Goal: Download file/media

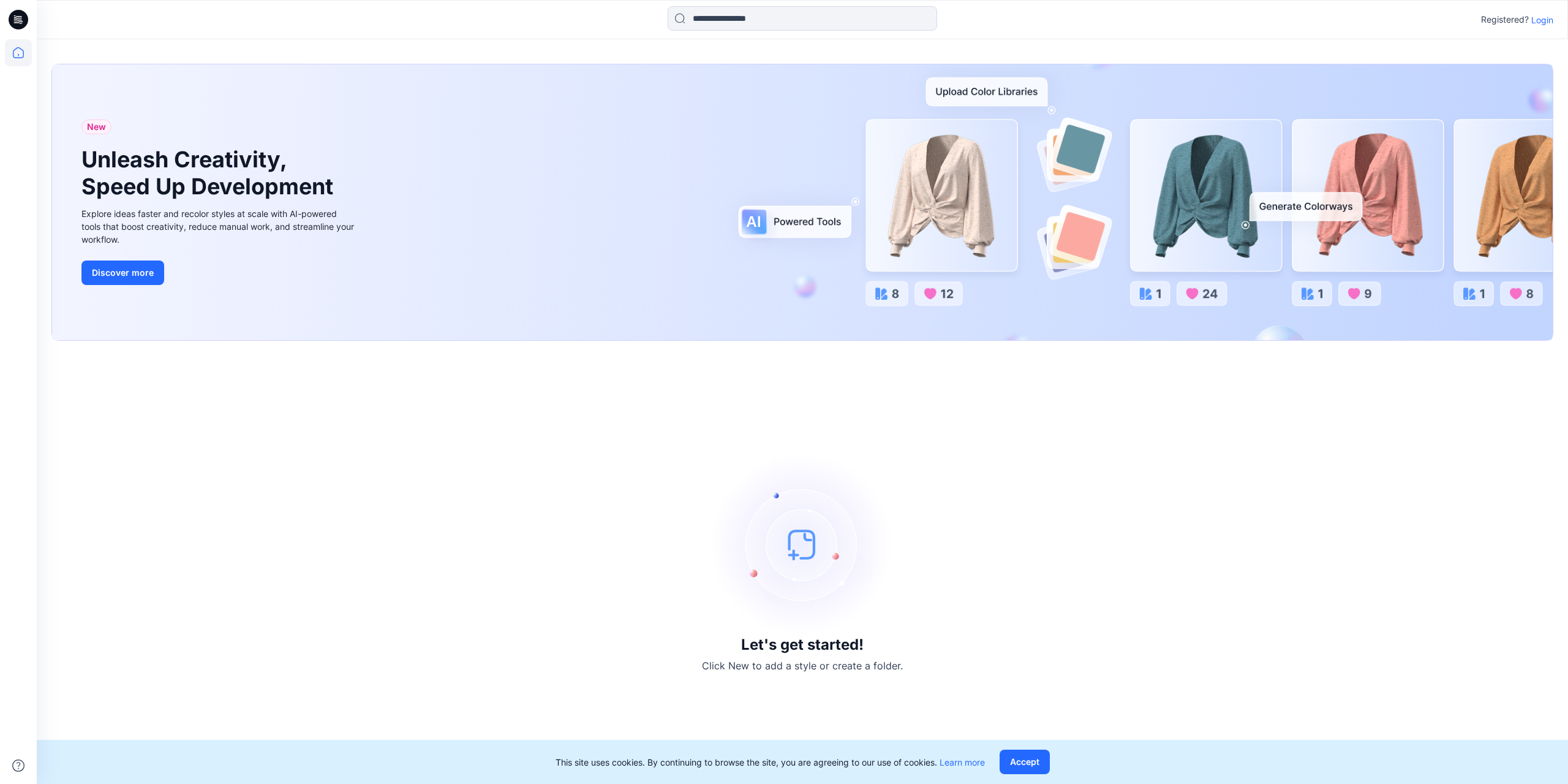
click at [797, 564] on img at bounding box center [802, 544] width 184 height 184
click at [1060, 22] on div at bounding box center [802, 19] width 765 height 27
click at [1546, 21] on p "Login" at bounding box center [1542, 20] width 22 height 13
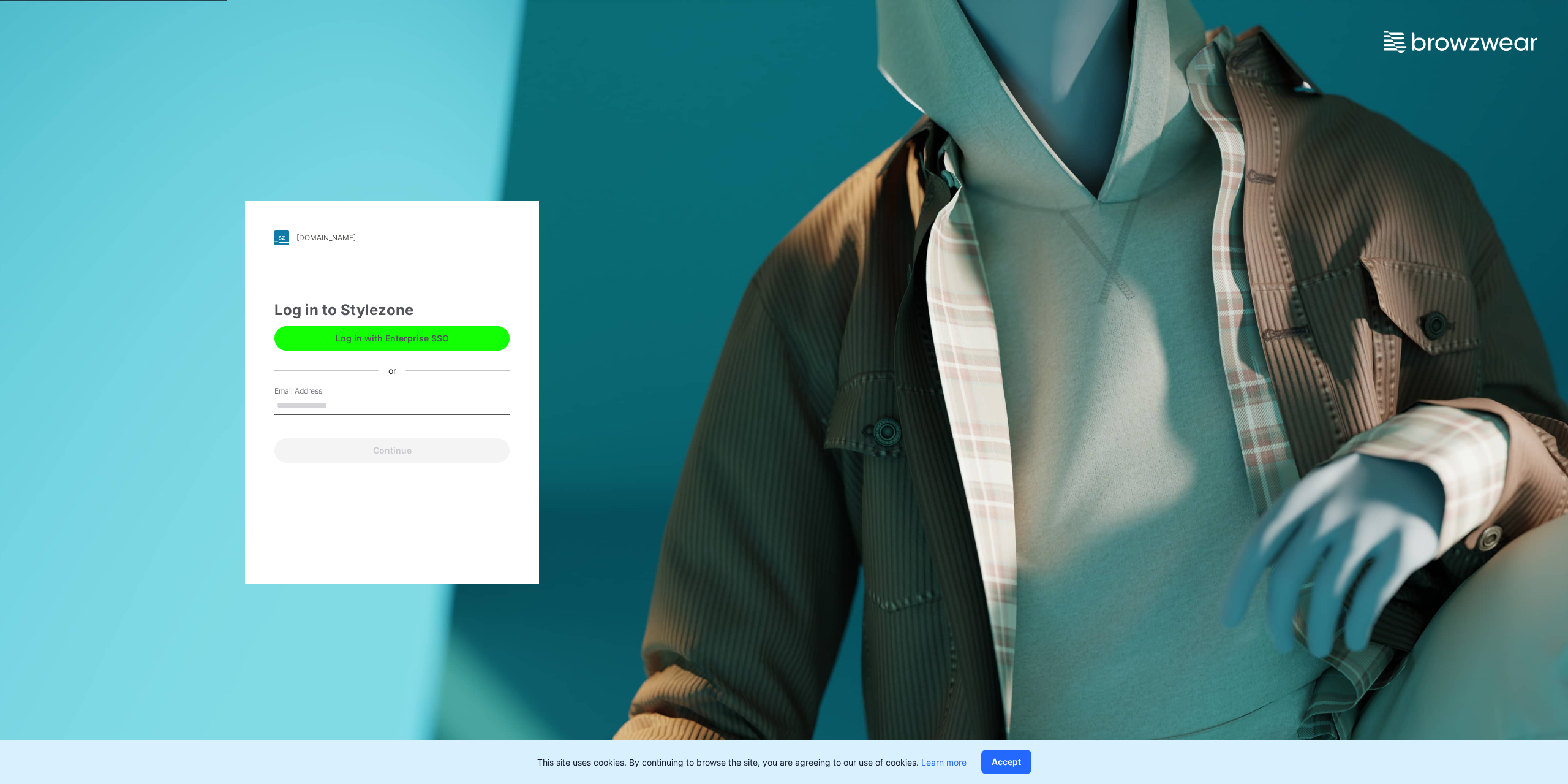
click at [377, 406] on input "Email Address" at bounding box center [392, 405] width 235 height 18
type input "**********"
click at [388, 449] on button "Continue" at bounding box center [392, 450] width 235 height 25
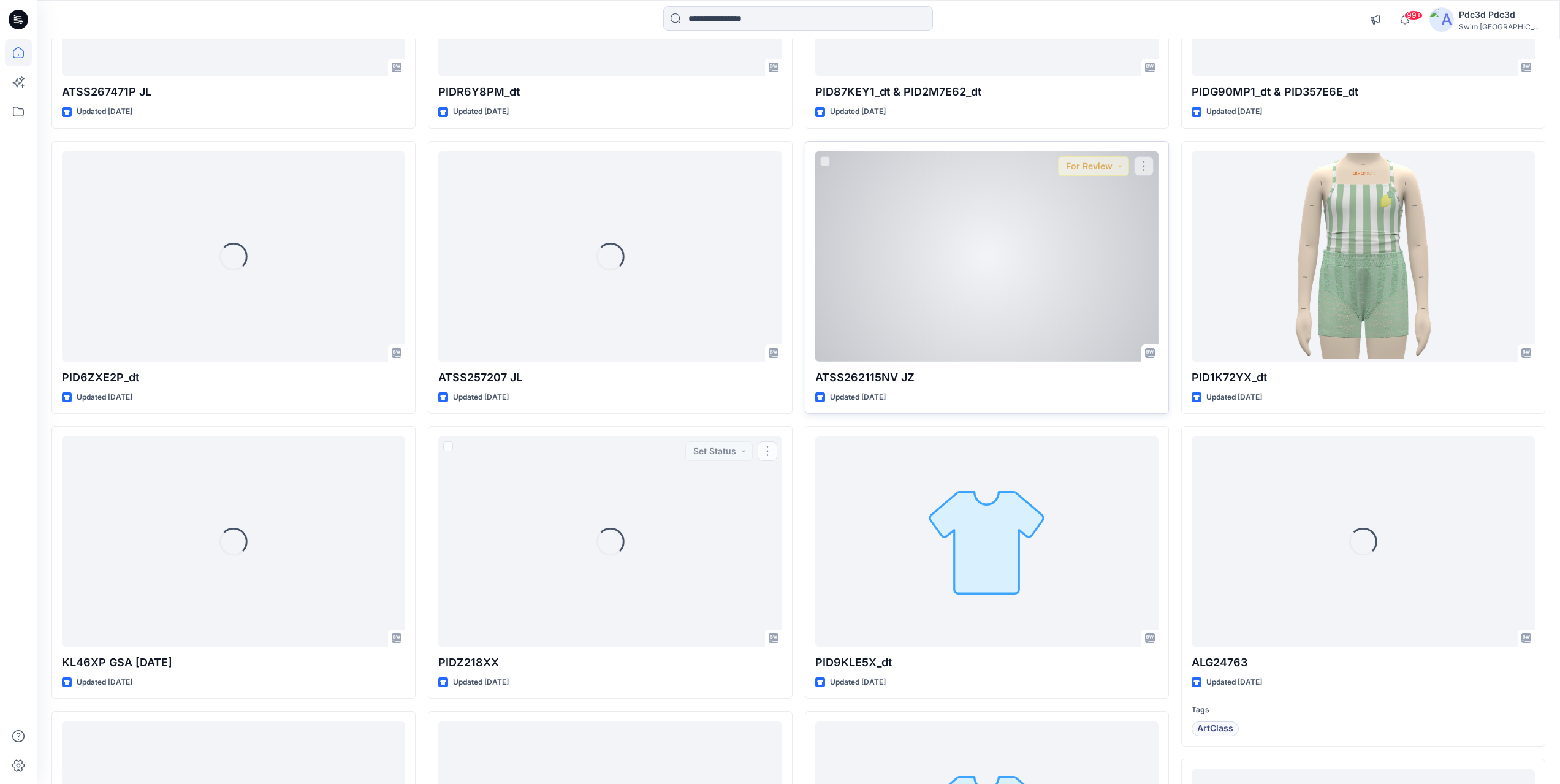
scroll to position [1619, 0]
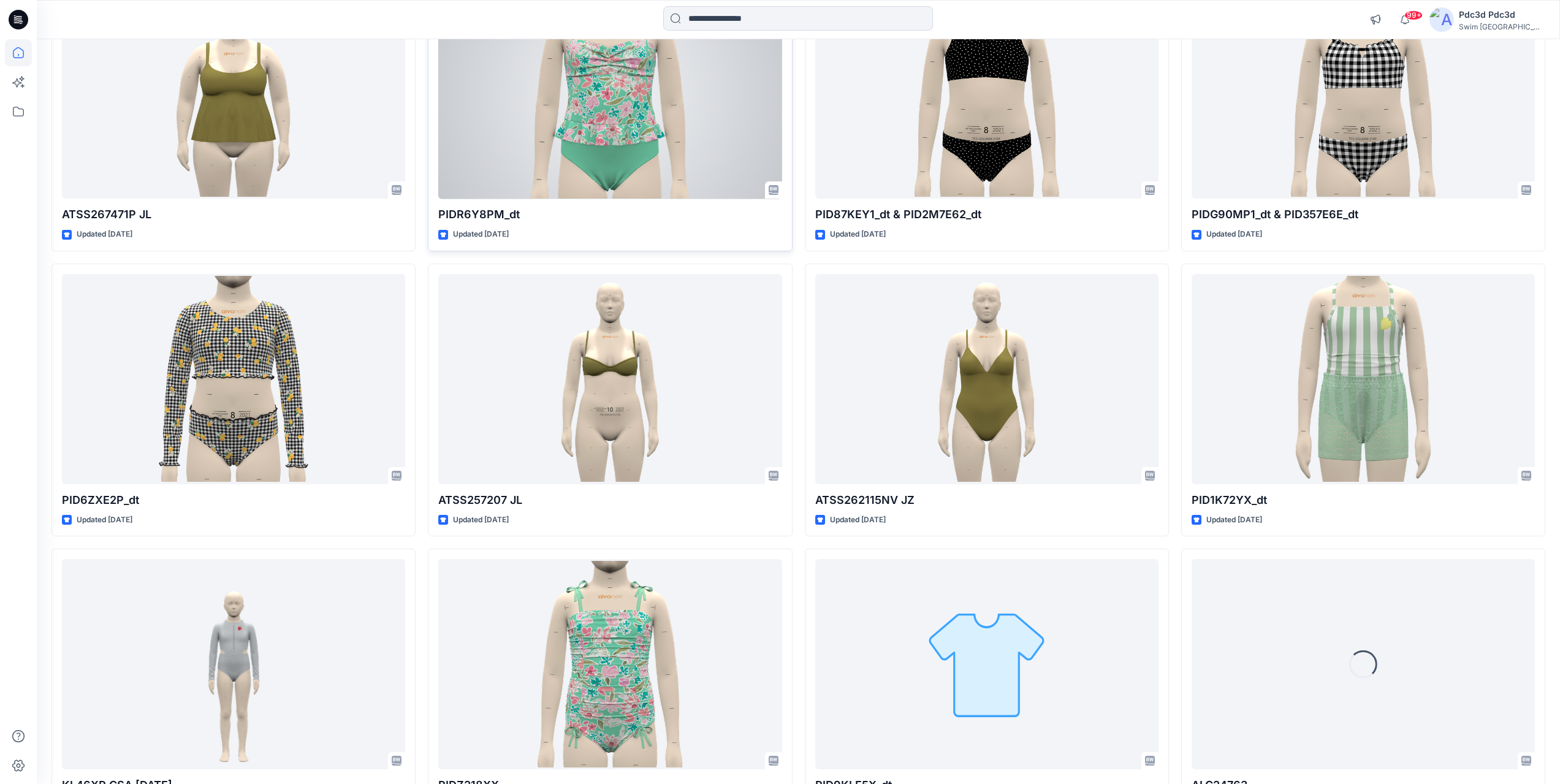
click at [580, 139] on div at bounding box center [609, 94] width 343 height 210
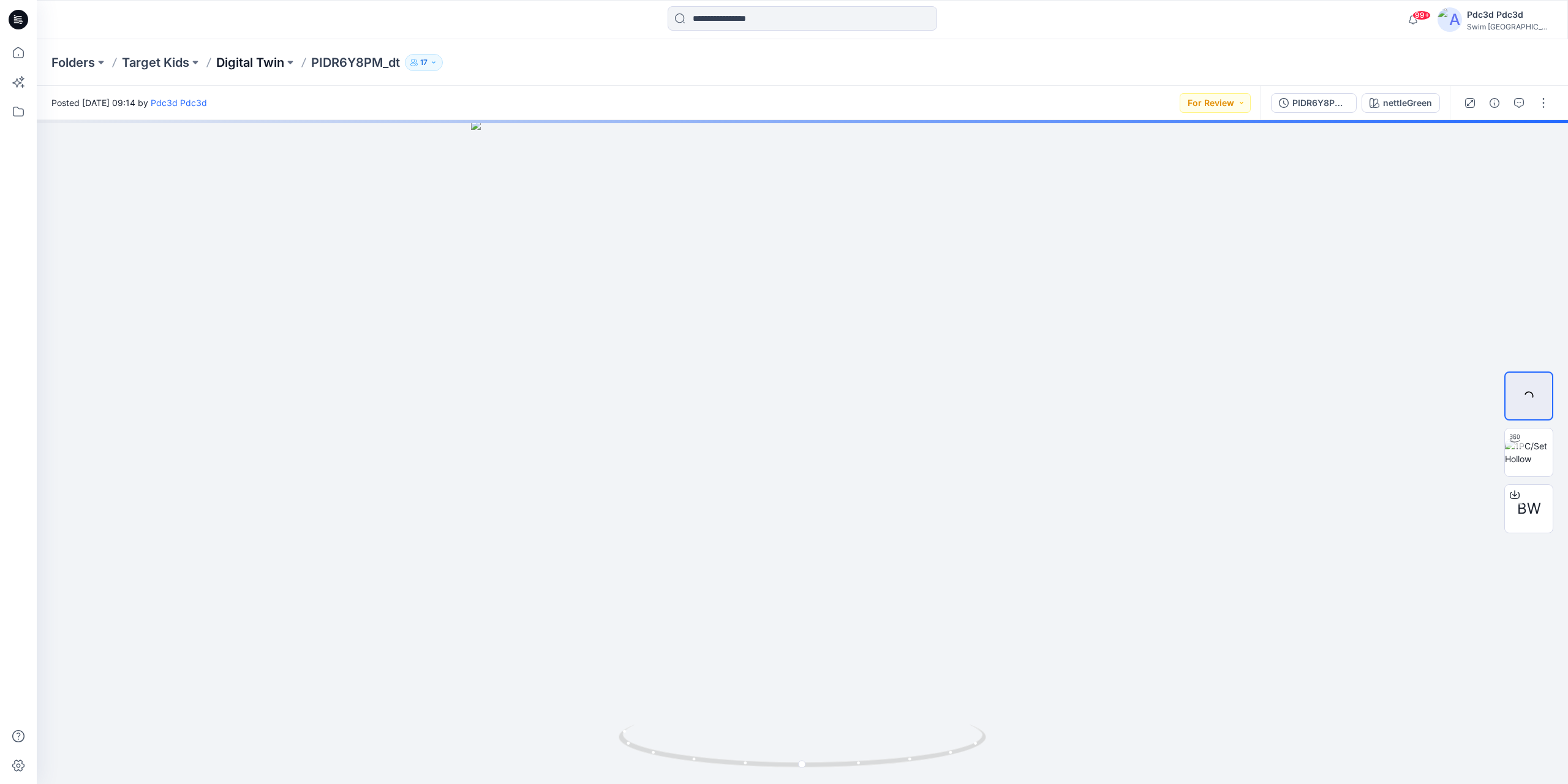
click at [229, 63] on p "Digital Twin" at bounding box center [250, 63] width 68 height 17
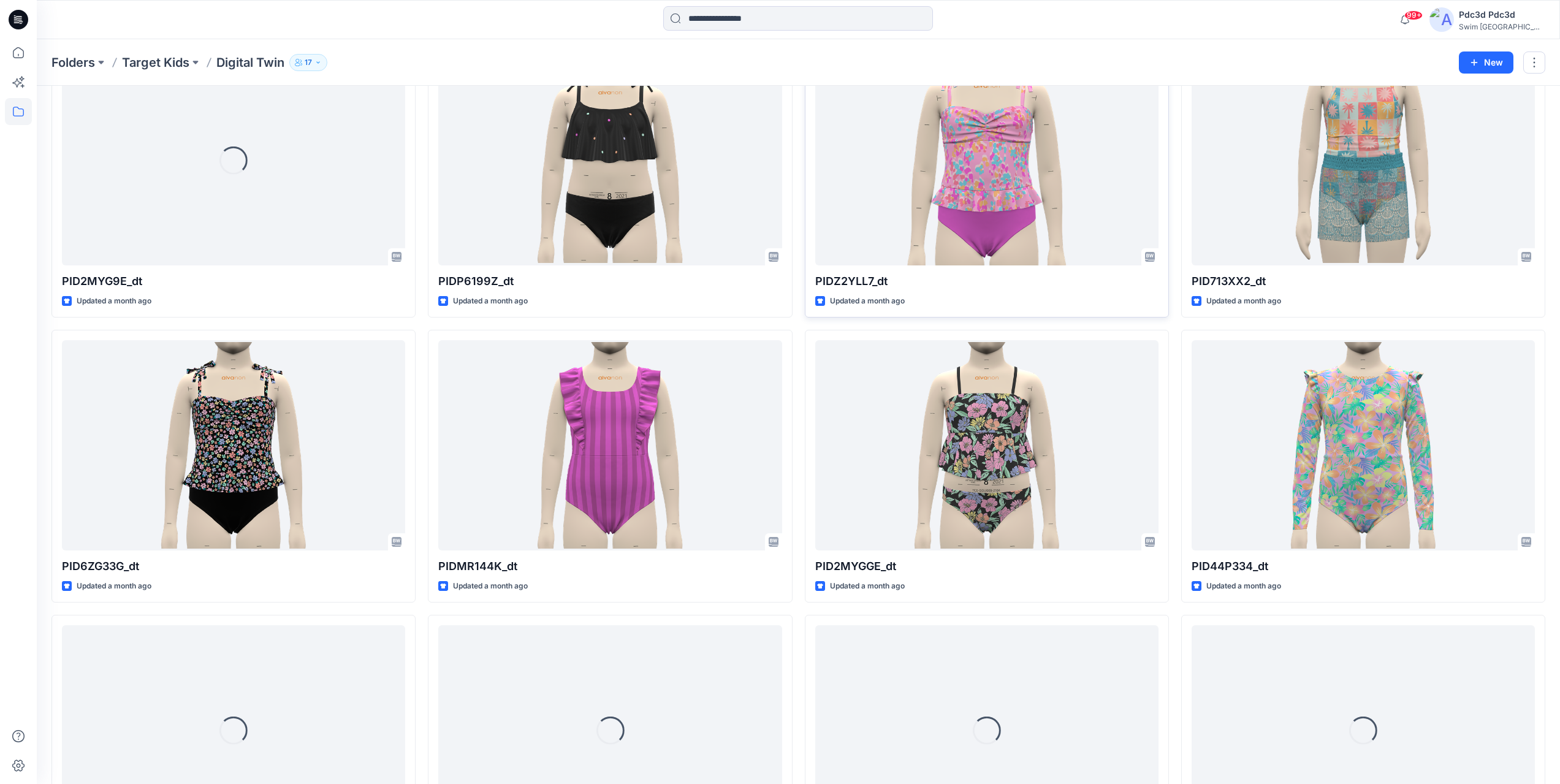
scroll to position [1110, 0]
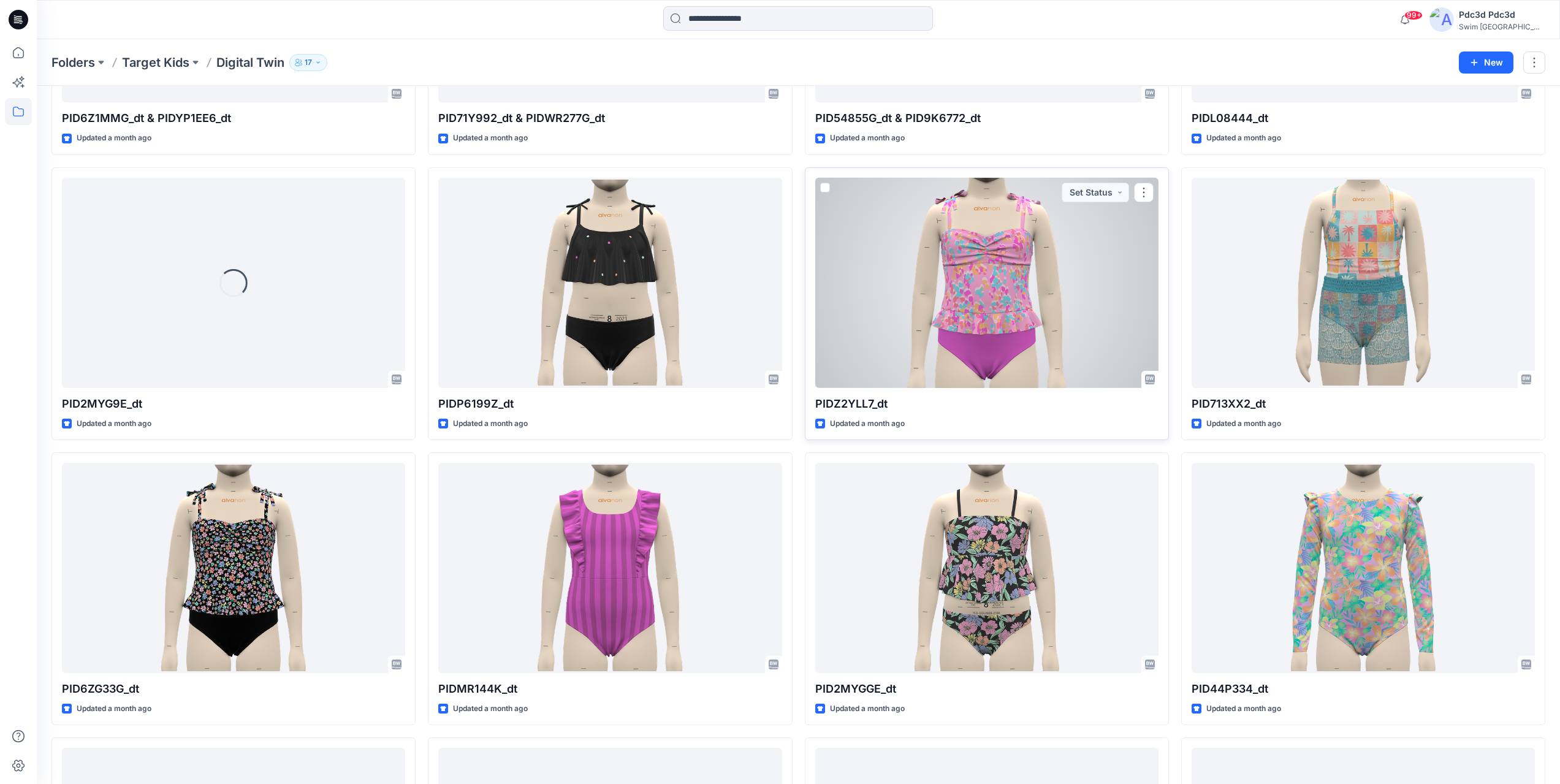
click at [1019, 302] on div at bounding box center [986, 283] width 343 height 210
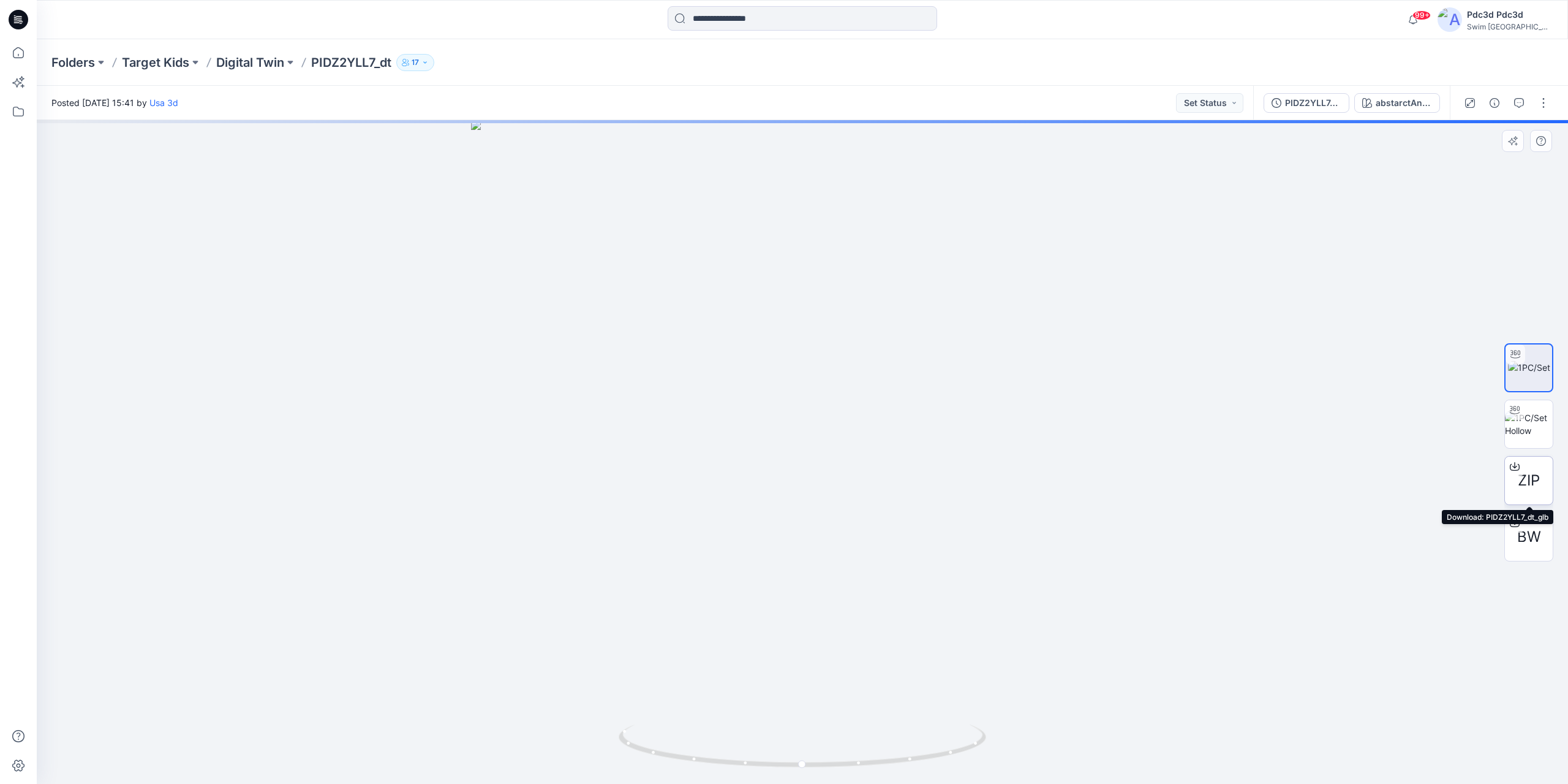
click at [1531, 481] on span "ZIP" at bounding box center [1529, 480] width 22 height 22
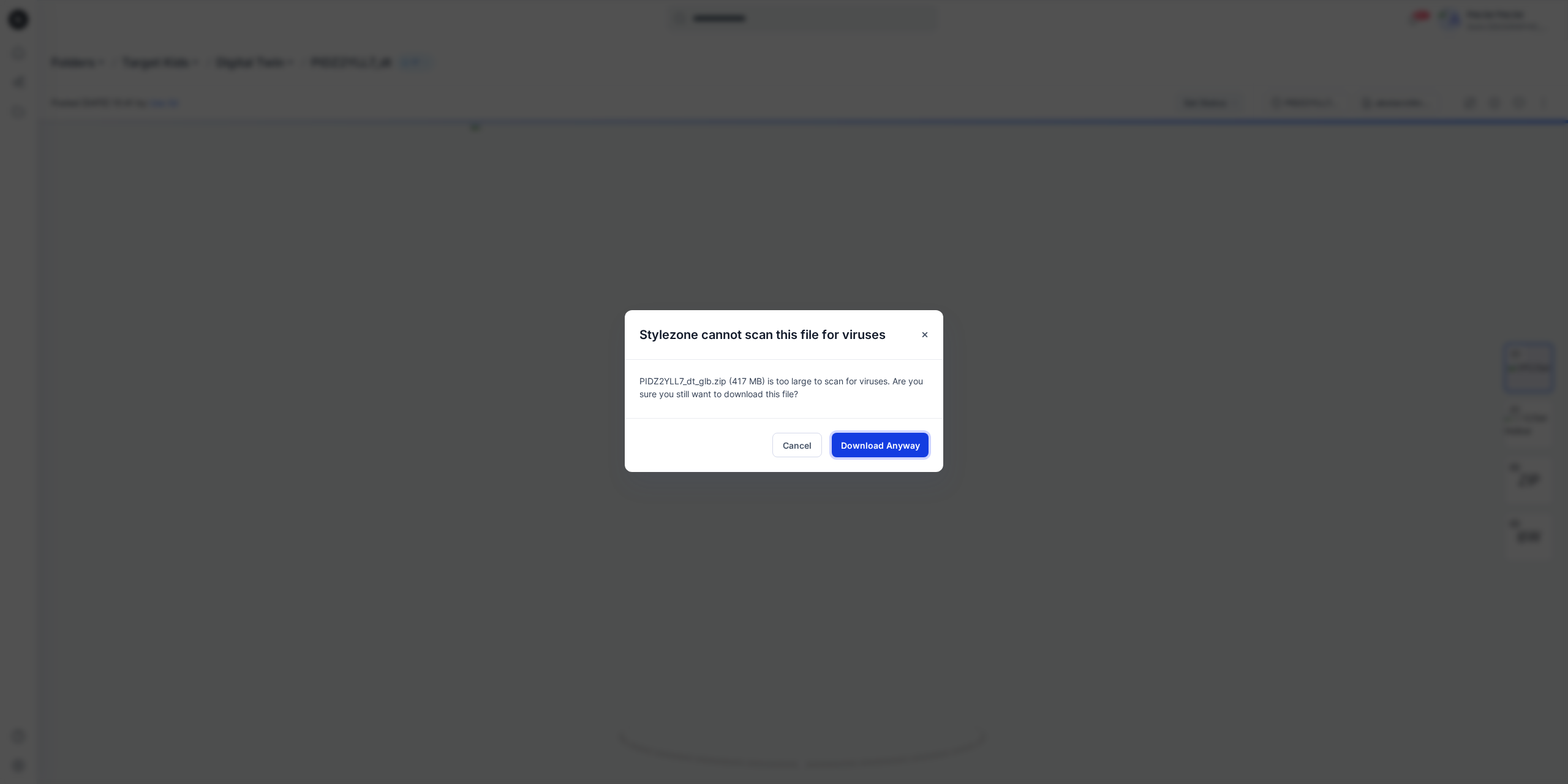
click at [859, 446] on span "Download Anyway" at bounding box center [880, 445] width 79 height 13
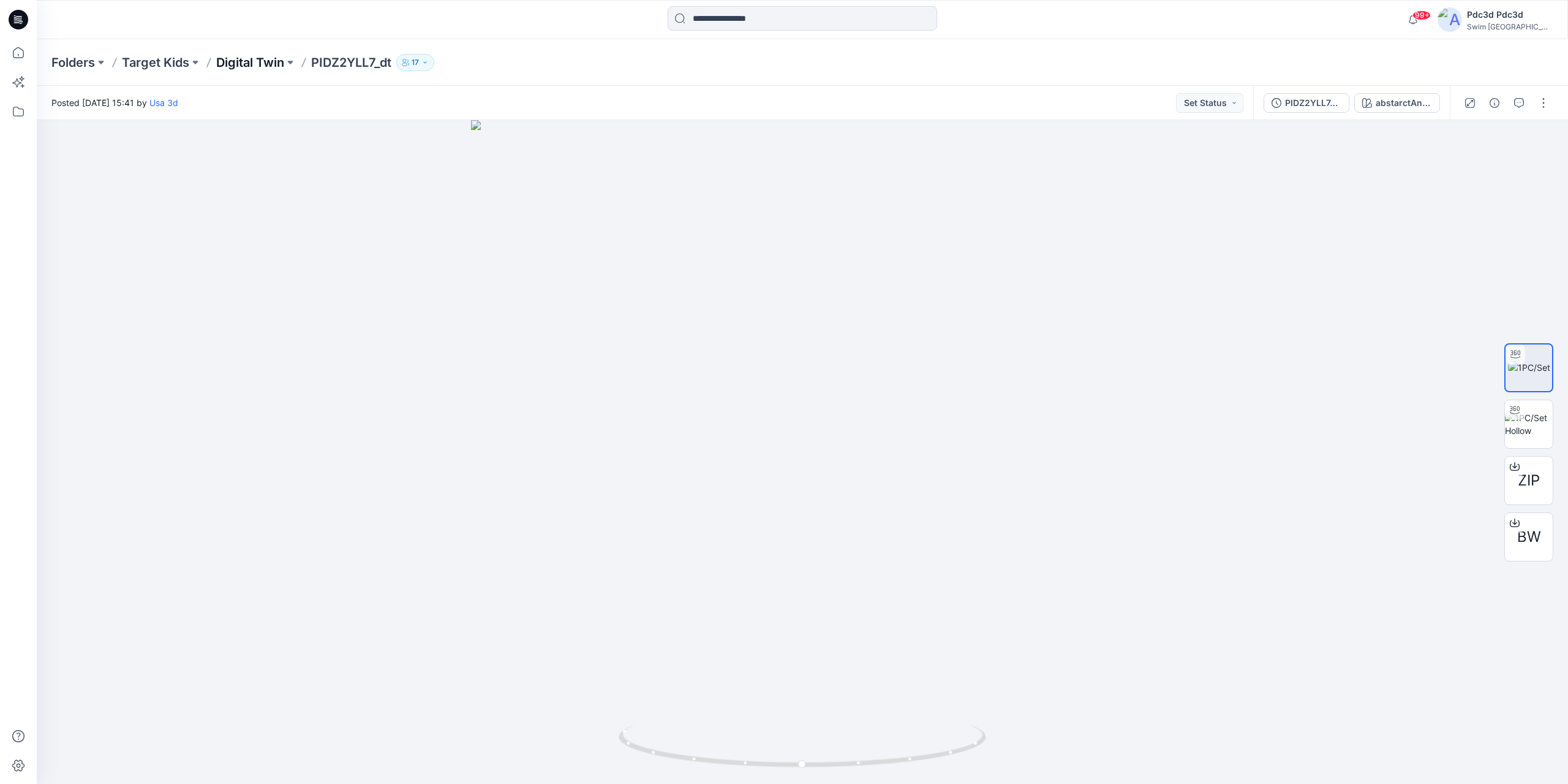
click at [269, 68] on p "Digital Twin" at bounding box center [250, 63] width 68 height 17
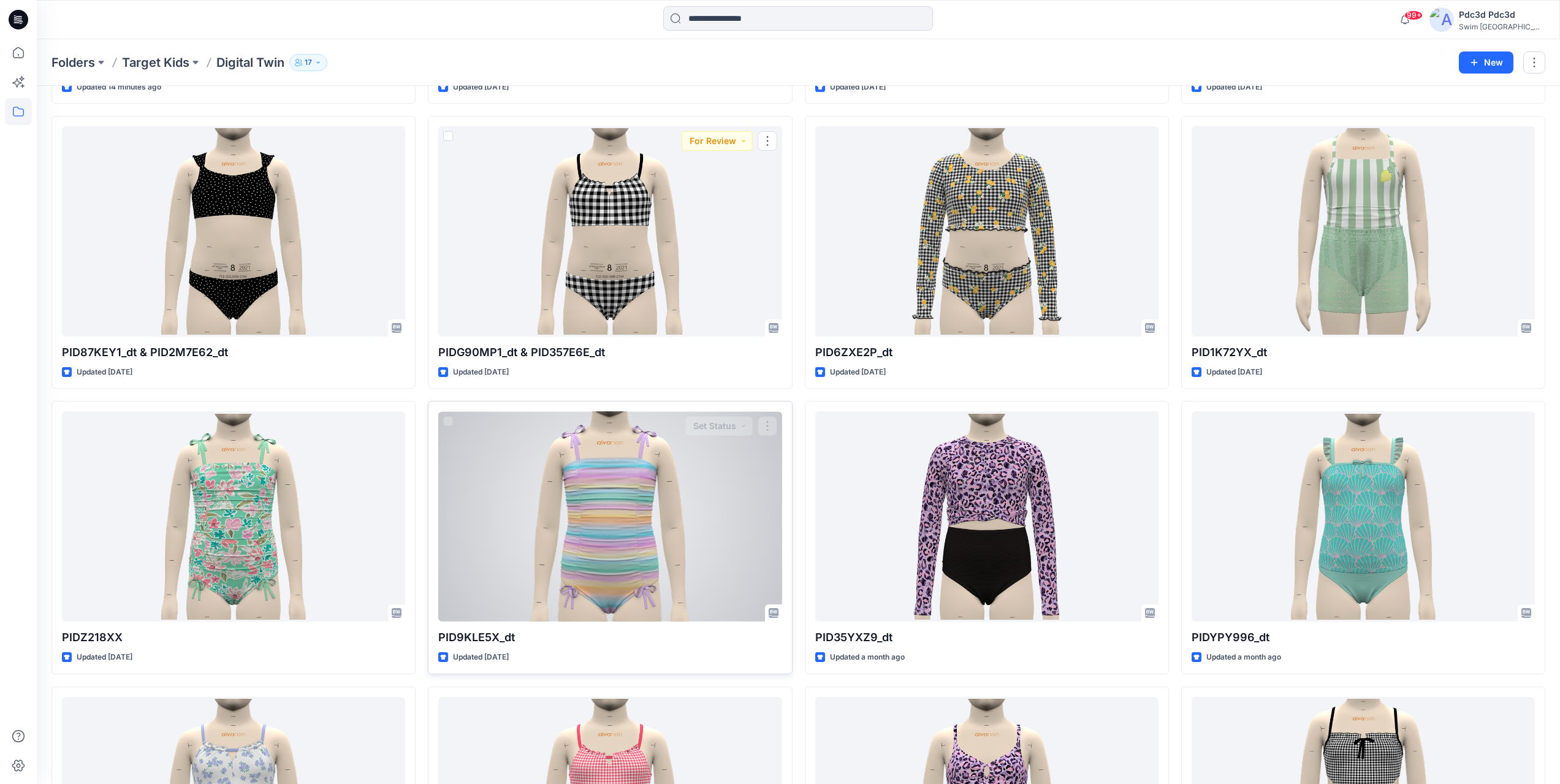
scroll to position [552, 0]
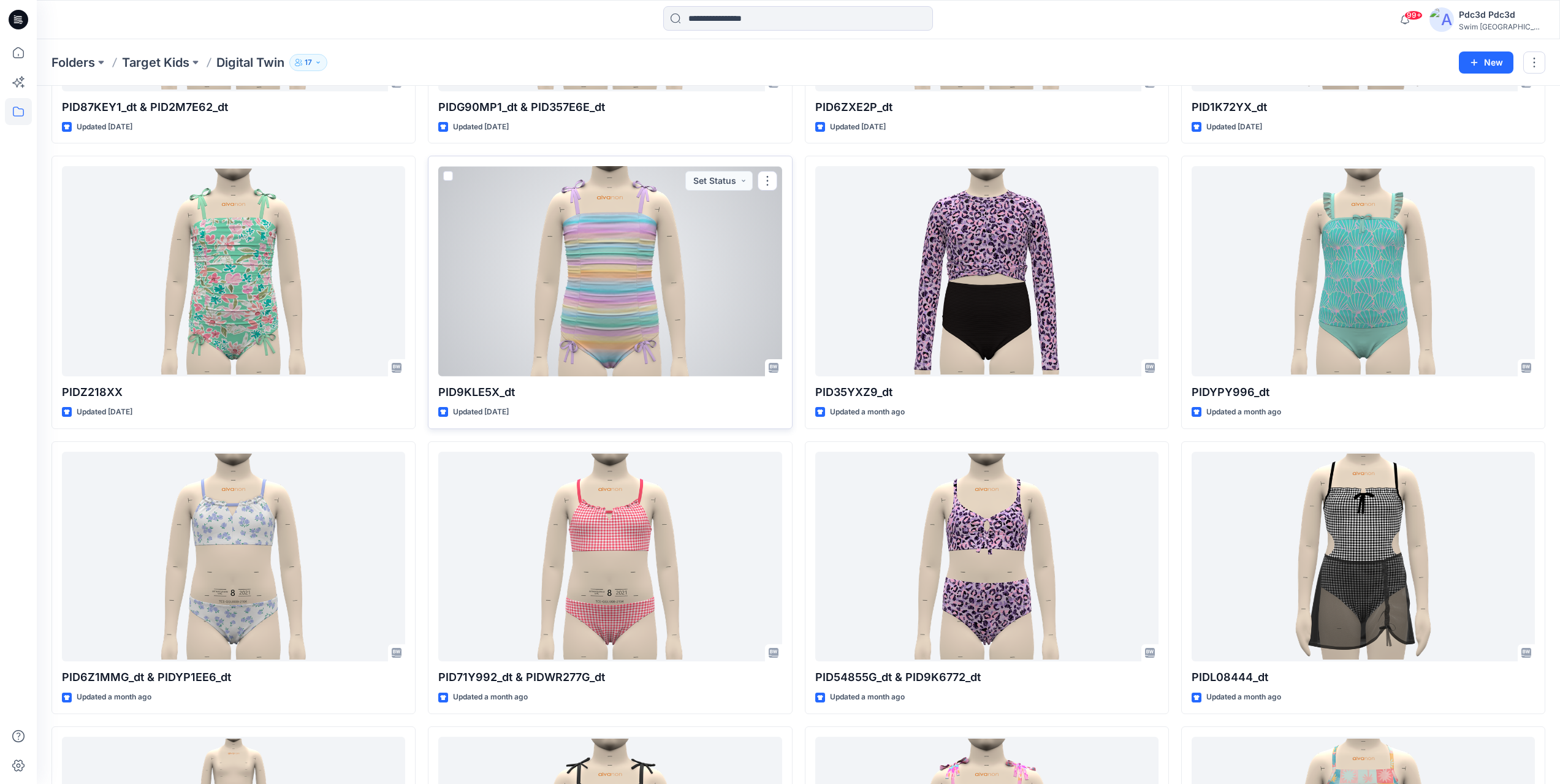
click at [555, 262] on div at bounding box center [609, 271] width 343 height 210
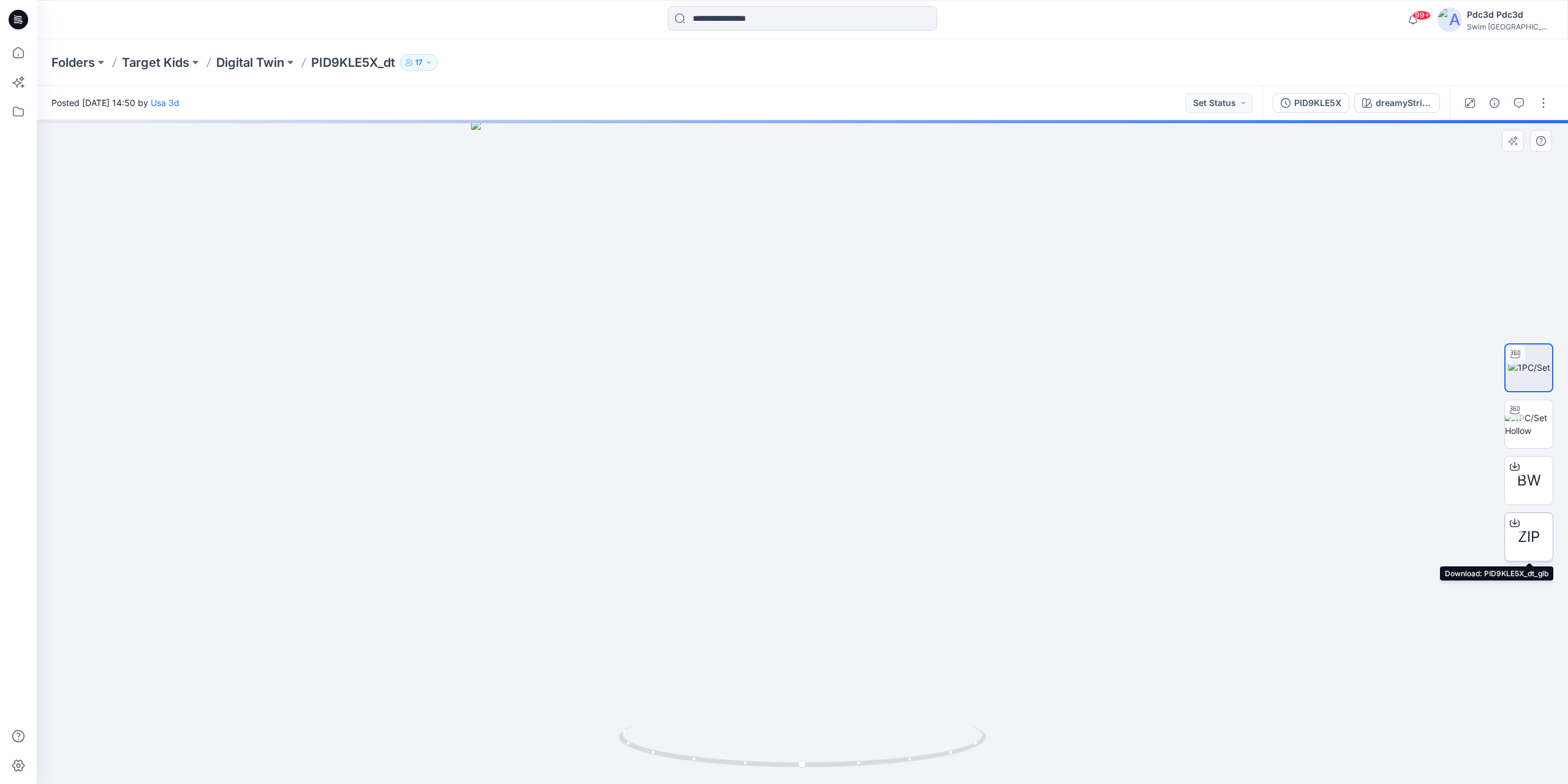
click at [1538, 520] on div "ZIP" at bounding box center [1528, 536] width 49 height 49
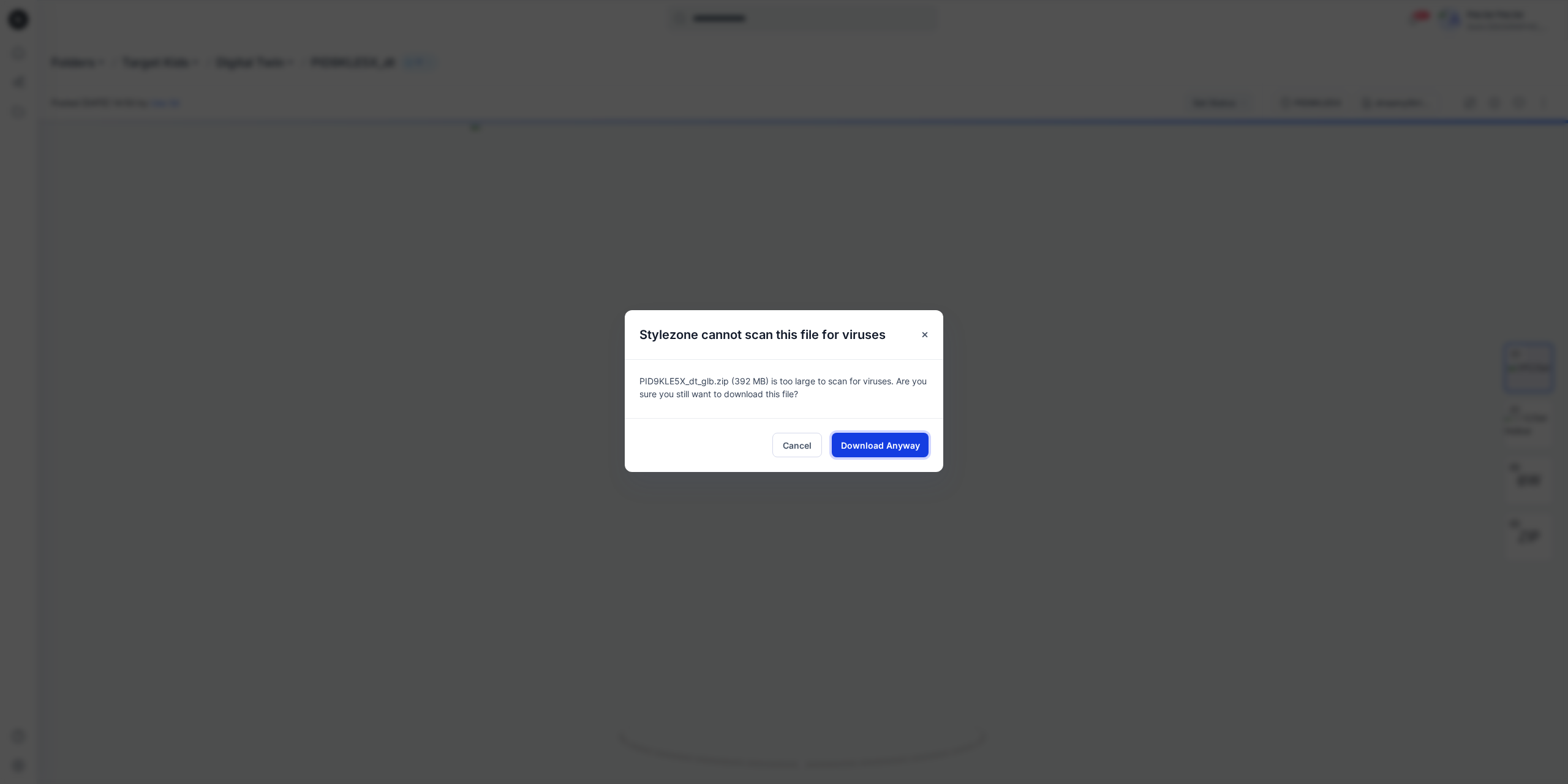
click at [875, 445] on span "Download Anyway" at bounding box center [880, 445] width 79 height 13
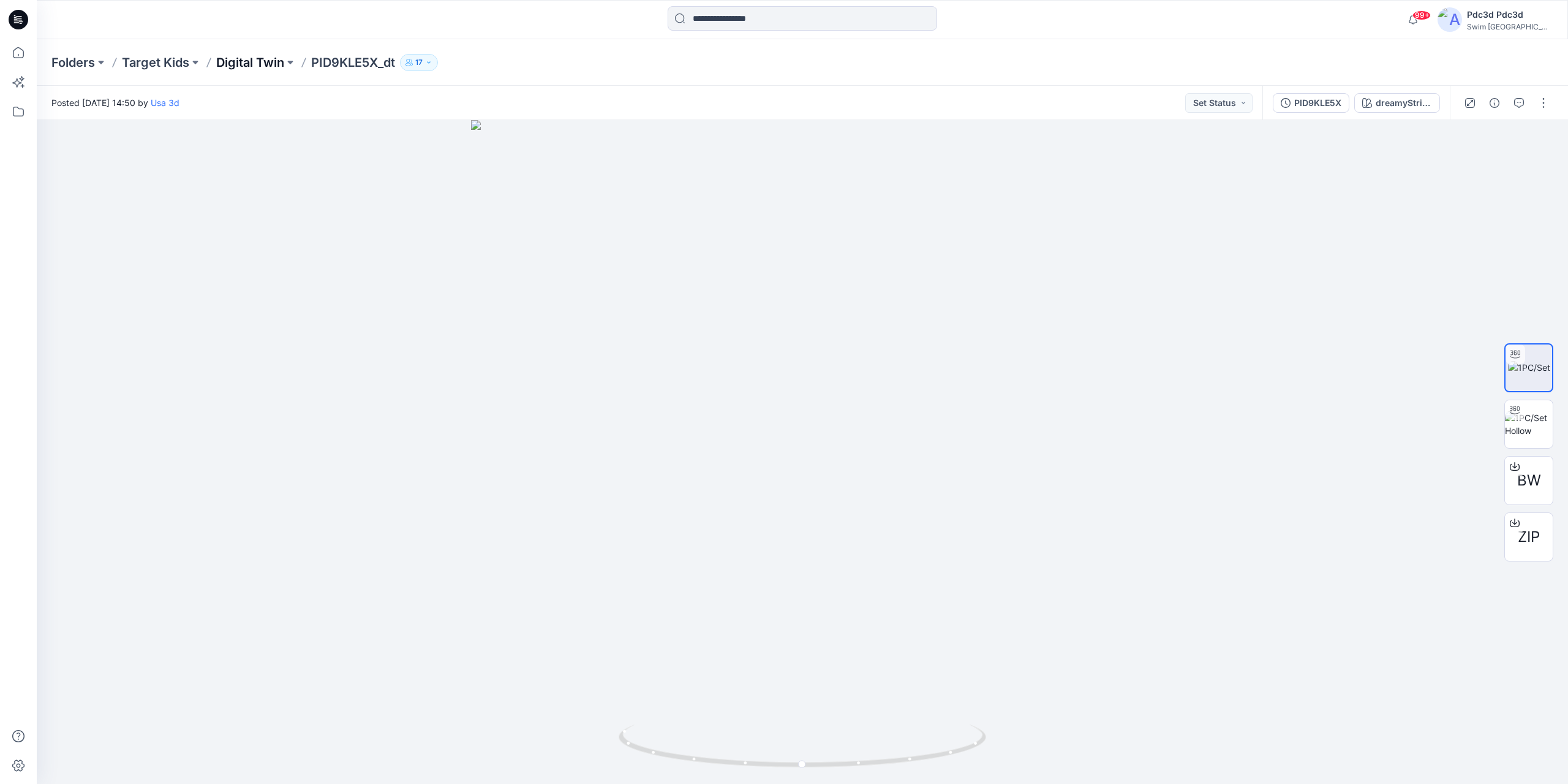
click at [235, 63] on p "Digital Twin" at bounding box center [250, 63] width 68 height 17
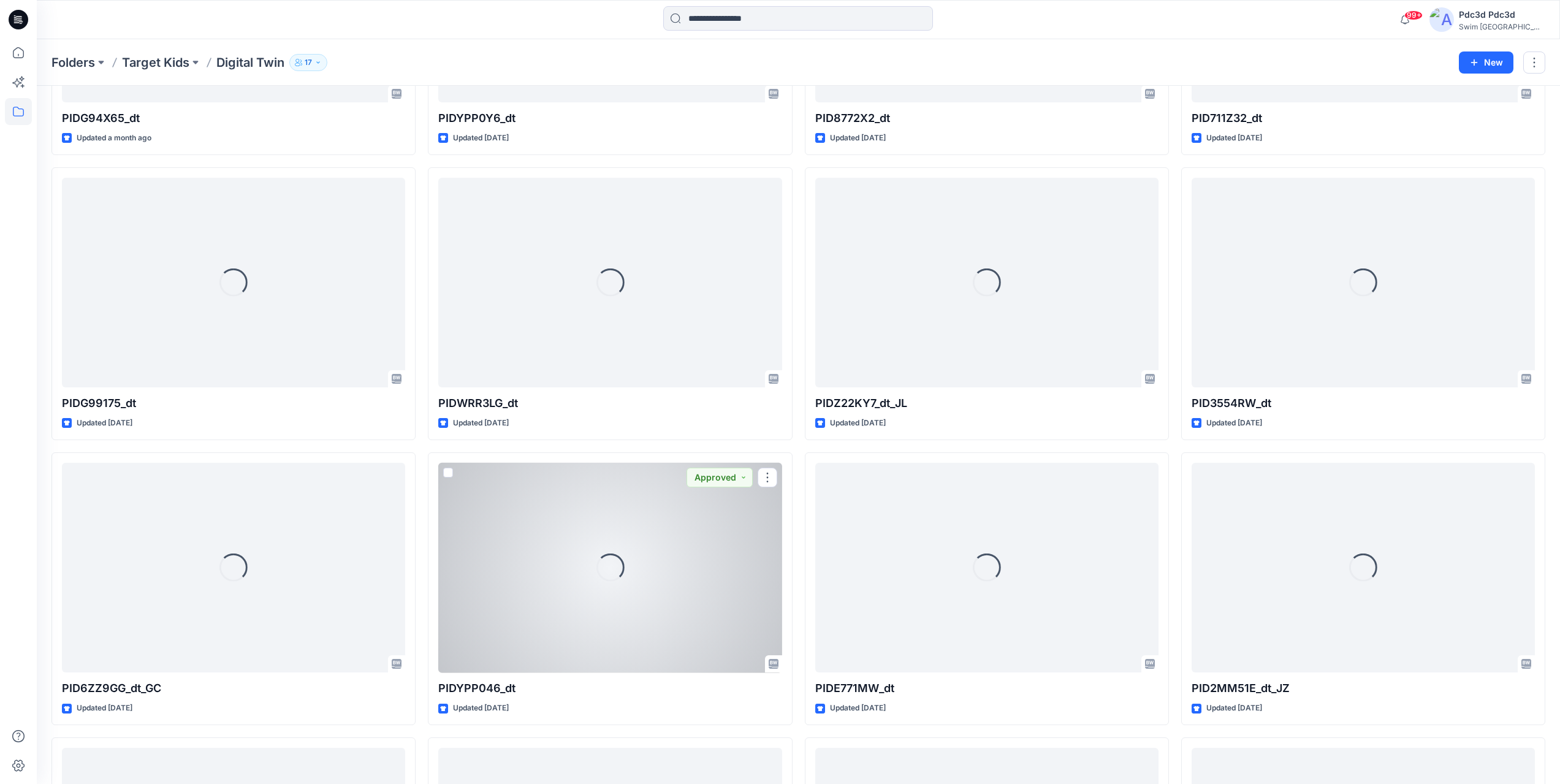
scroll to position [2088, 0]
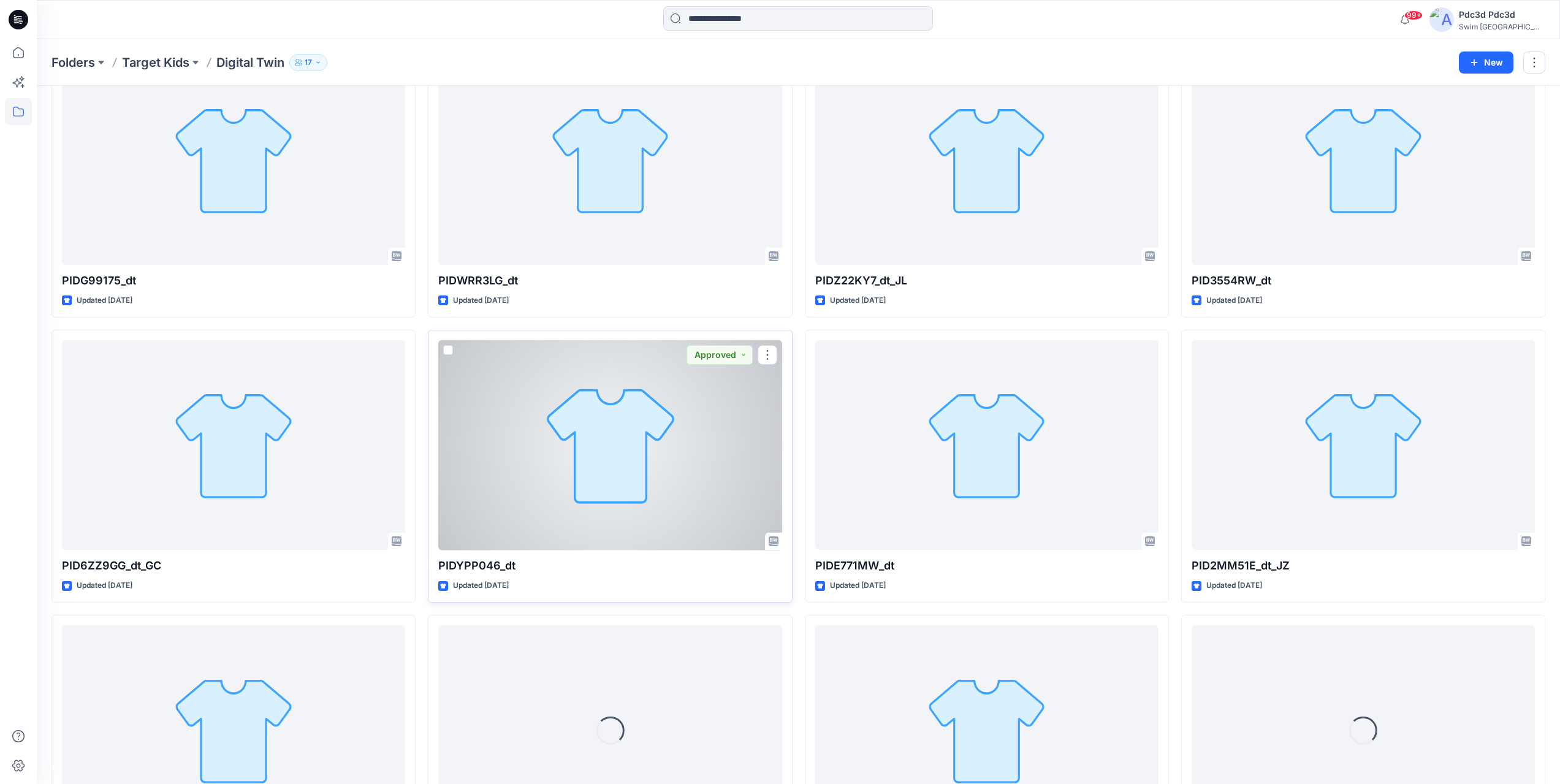
click at [511, 440] on div at bounding box center [609, 445] width 343 height 210
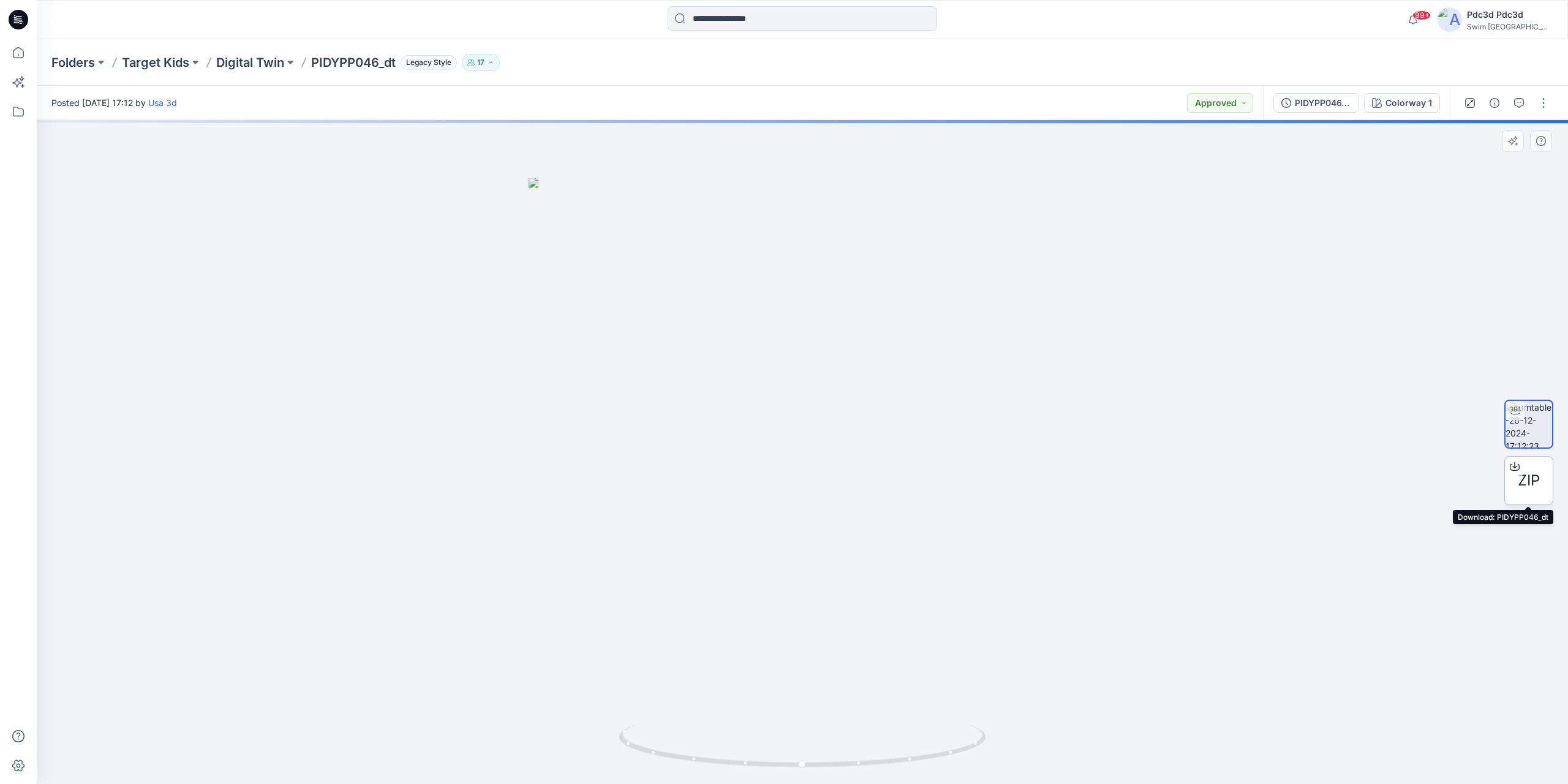
click at [1526, 479] on span "ZIP" at bounding box center [1529, 480] width 22 height 22
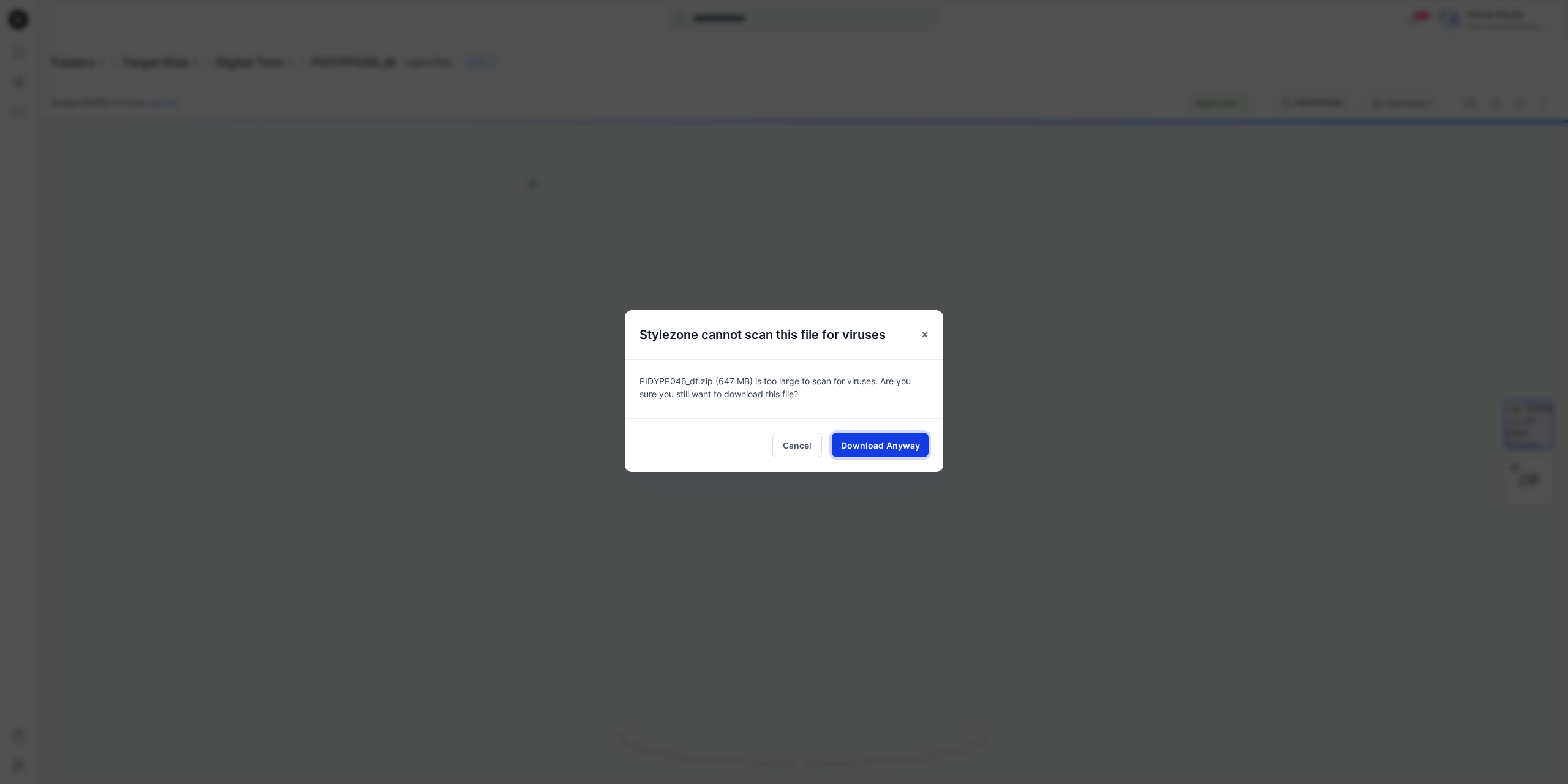
click at [908, 451] on span "Download Anyway" at bounding box center [880, 445] width 79 height 13
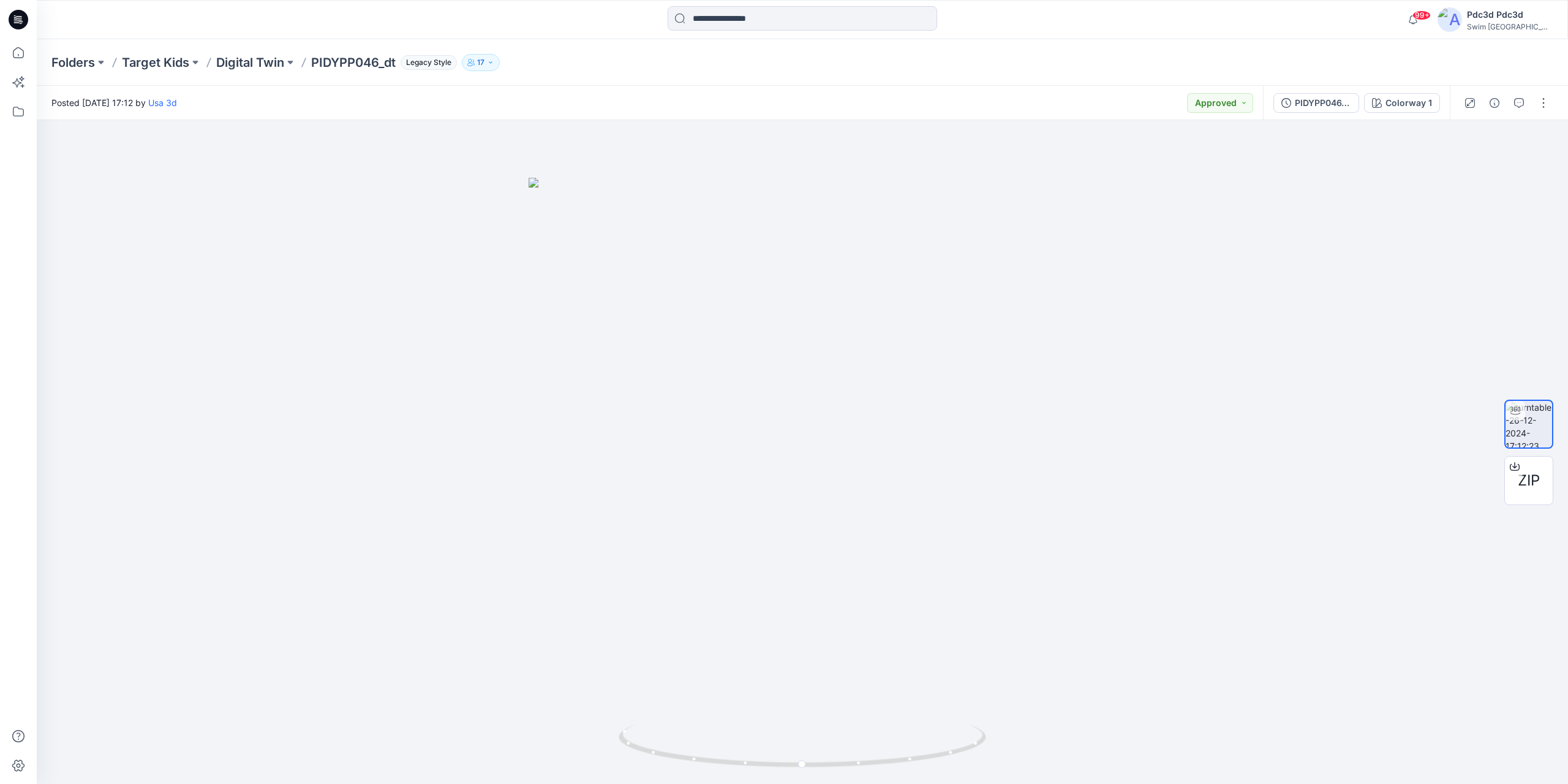
click at [622, 66] on div "Folders Target Kids Digital Twin PIDYPP046_dt Legacy Style 17" at bounding box center [755, 63] width 1406 height 17
click at [13, 57] on icon at bounding box center [18, 52] width 27 height 27
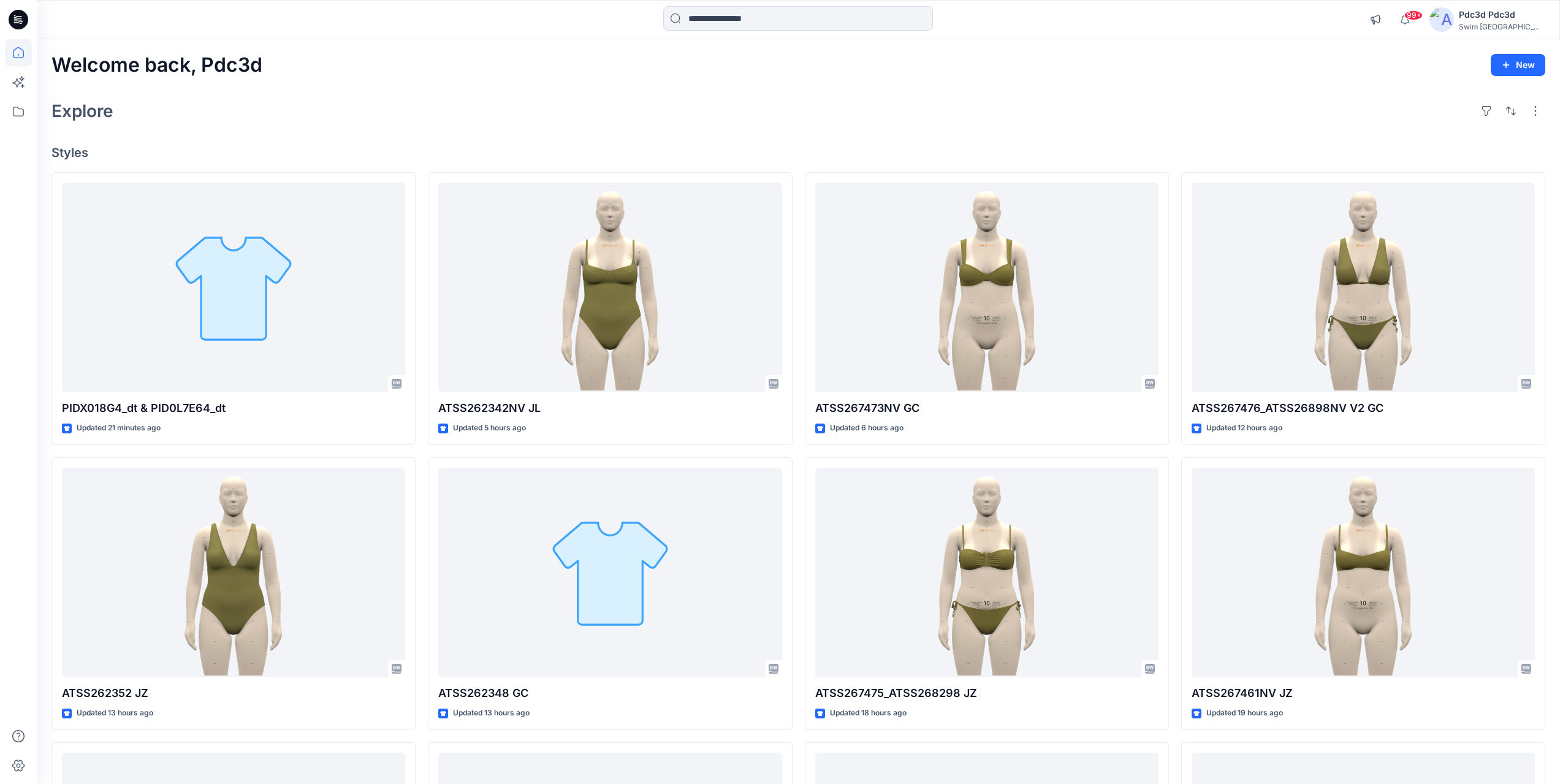
click at [593, 128] on div "Welcome back, Pdc3d New Explore Styles PIDX018G4_dt & PID0L7E64_dt Updated 21 m…" at bounding box center [798, 557] width 1524 height 1035
click at [495, 121] on div "Explore" at bounding box center [798, 111] width 1494 height 29
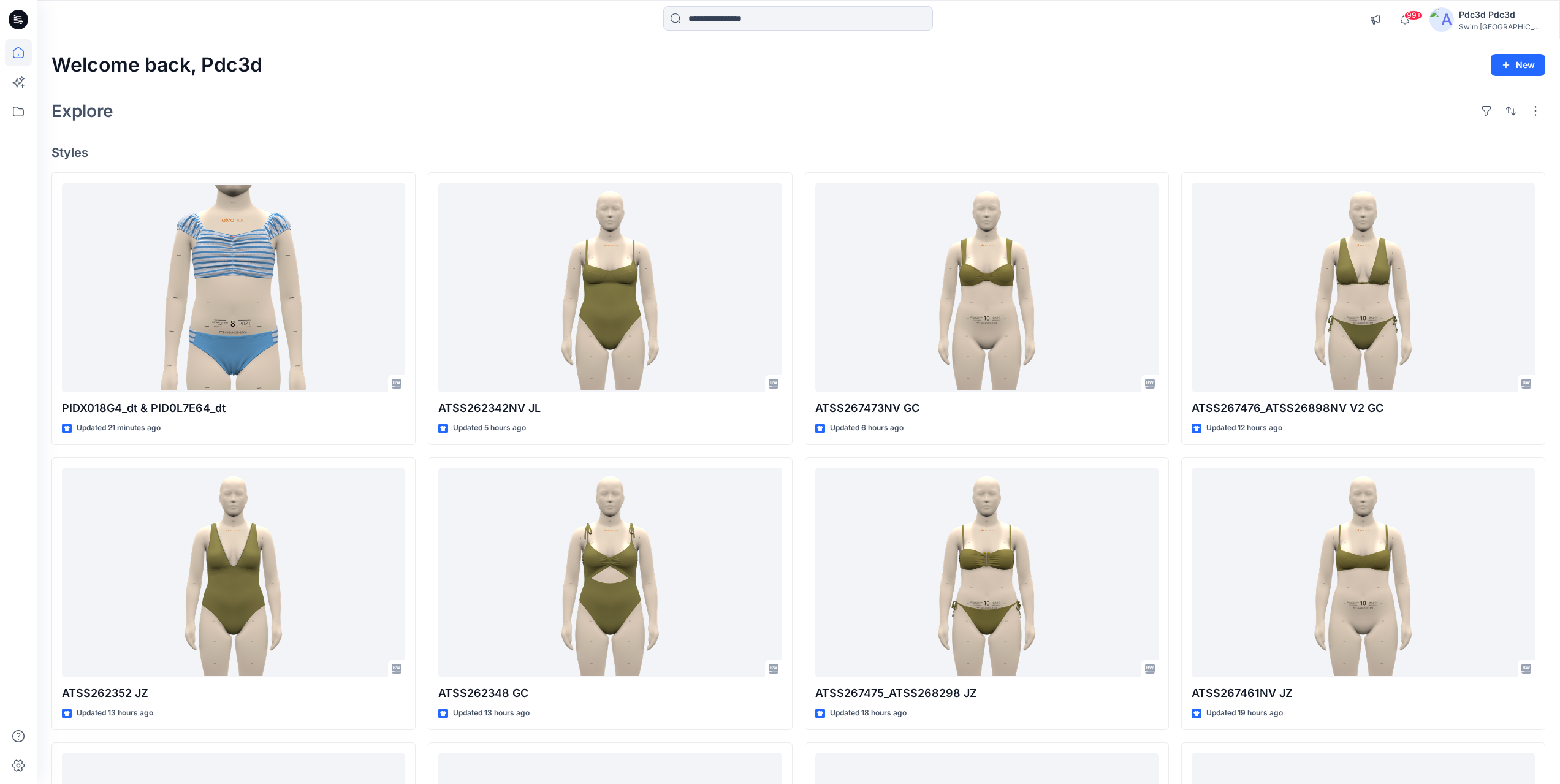
click at [1137, 110] on div "Explore" at bounding box center [798, 111] width 1494 height 29
click at [789, 146] on h4 "Styles" at bounding box center [798, 152] width 1494 height 15
click at [765, 87] on div "Welcome back, Pdc3d New Explore Styles PIDX018G4_dt & PID0L7E64_dt Updated 21 m…" at bounding box center [798, 557] width 1524 height 1035
